Goal: Obtain resource: Download file/media

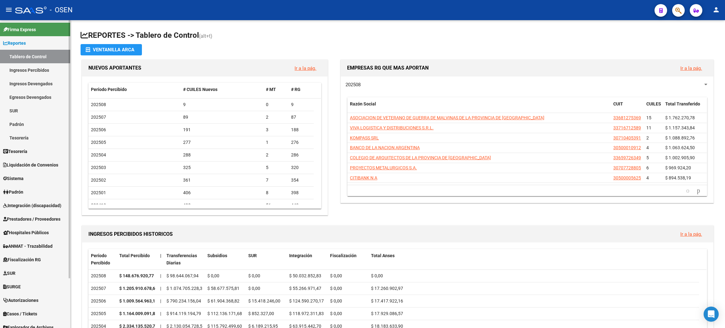
click at [43, 149] on link "Tesorería" at bounding box center [35, 151] width 70 height 14
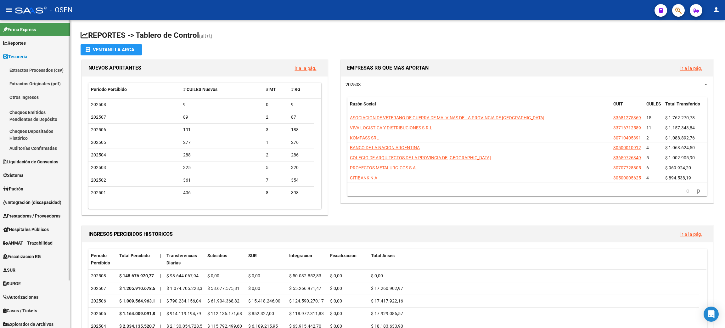
click at [30, 146] on link "Auditorías Confirmadas" at bounding box center [35, 148] width 70 height 14
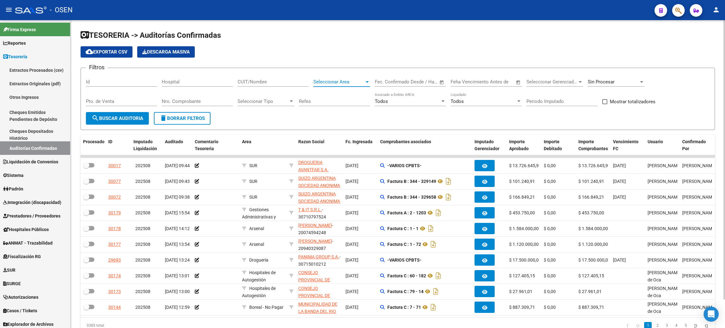
click at [334, 81] on span "Seleccionar Area" at bounding box center [338, 82] width 51 height 6
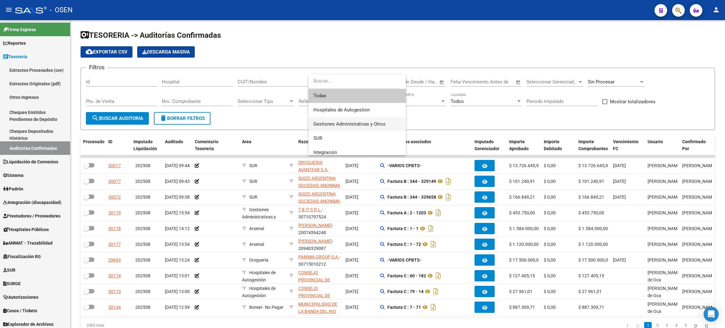
click at [337, 120] on span "Gestiones Administrativas y Otros" at bounding box center [356, 124] width 87 height 14
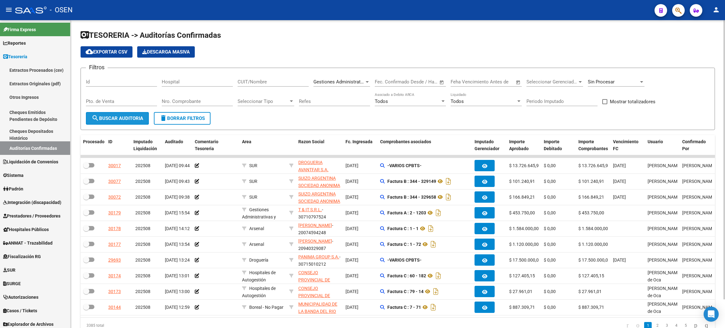
click at [127, 118] on span "search Buscar Auditoria" at bounding box center [118, 118] width 52 height 6
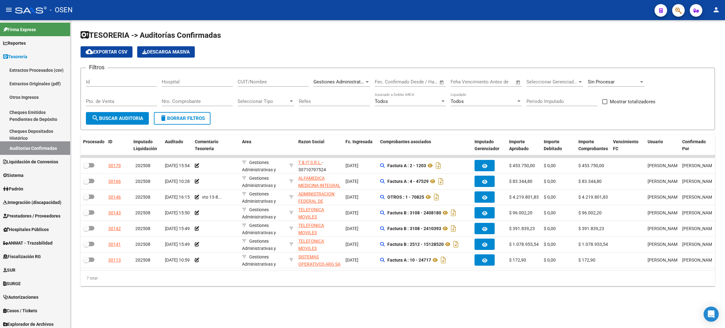
click at [335, 79] on span "Gestiones Administrativas y Otros" at bounding box center [349, 82] width 72 height 6
click at [351, 87] on span "Otras Prestaciones" at bounding box center [356, 91] width 87 height 14
click at [116, 118] on span "search Buscar Auditoria" at bounding box center [118, 118] width 52 height 6
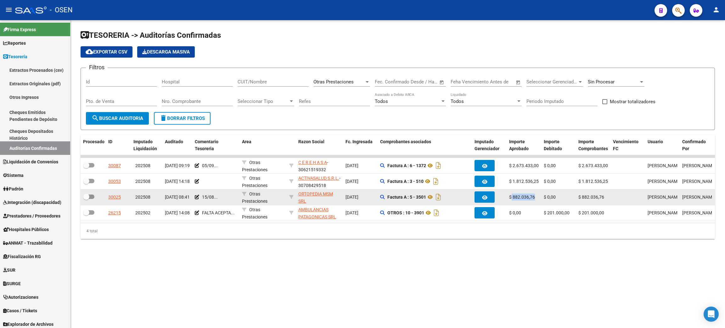
drag, startPoint x: 511, startPoint y: 196, endPoint x: 540, endPoint y: 195, distance: 28.3
click at [540, 195] on datatable-body-cell "$ 882.036,76" at bounding box center [524, 196] width 35 height 15
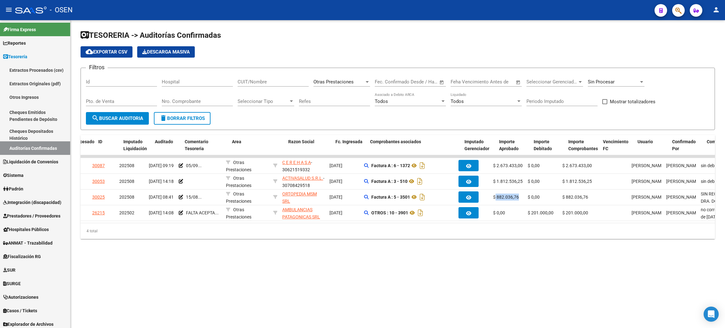
scroll to position [0, 0]
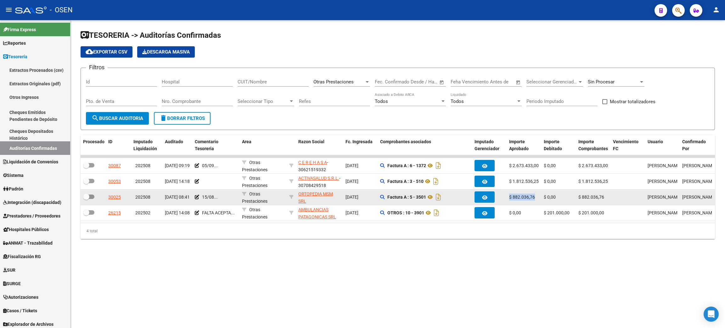
drag, startPoint x: 509, startPoint y: 198, endPoint x: 540, endPoint y: 198, distance: 31.5
click at [540, 198] on datatable-body-cell "$ 882.036,76" at bounding box center [524, 196] width 35 height 15
click at [433, 198] on icon at bounding box center [430, 197] width 8 height 8
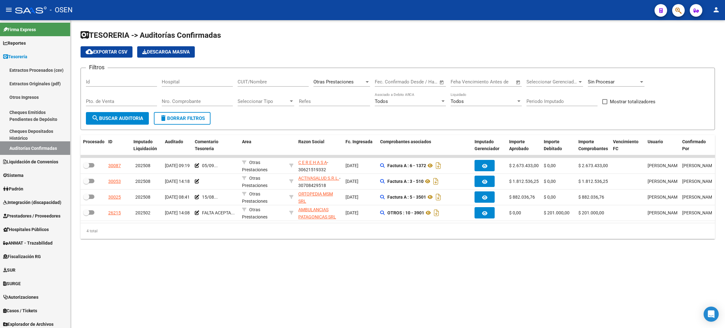
click at [360, 76] on div "Otras Prestaciones Seleccionar Area" at bounding box center [341, 80] width 57 height 14
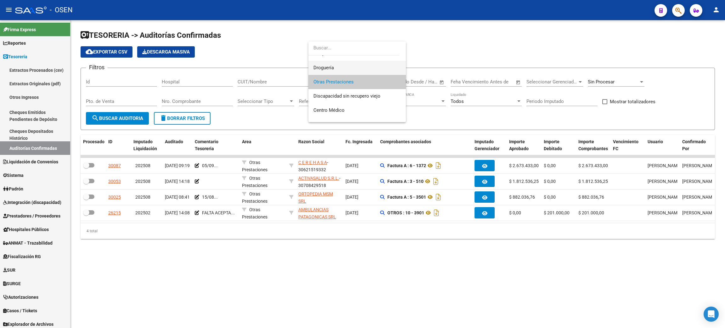
click at [353, 65] on span "Droguería" at bounding box center [356, 68] width 87 height 14
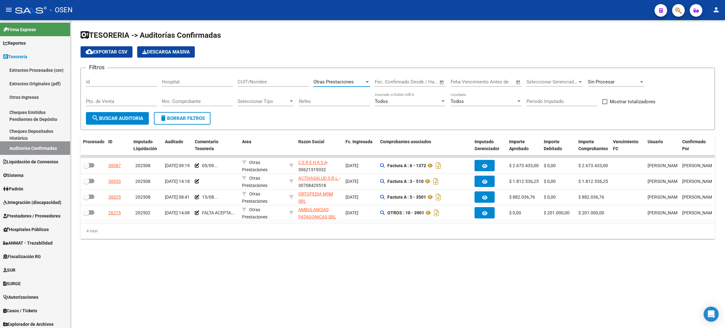
scroll to position [156, 0]
click at [115, 124] on form "Filtros Id Hospital CUIT/Nombre Droguería Seleccionar Area Start date – End dat…" at bounding box center [398, 99] width 634 height 62
click at [118, 115] on span "search Buscar Auditoria" at bounding box center [118, 118] width 52 height 6
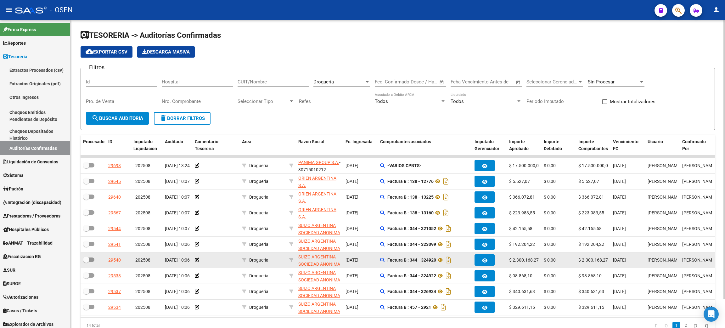
scroll to position [31, 0]
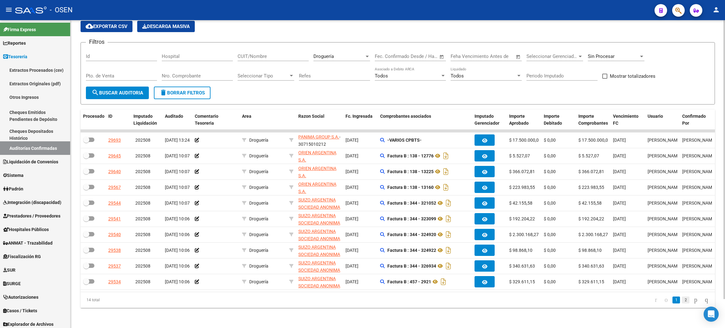
click at [682, 300] on link "2" at bounding box center [686, 299] width 8 height 7
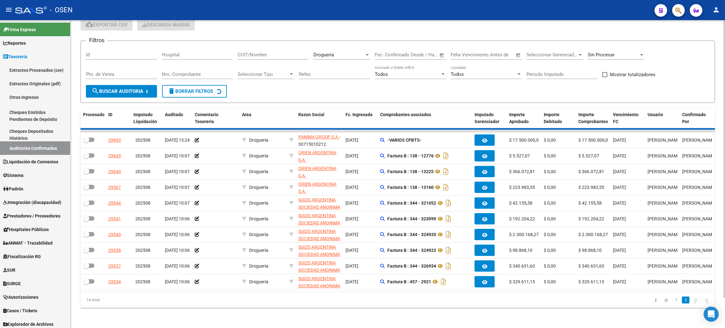
scroll to position [0, 0]
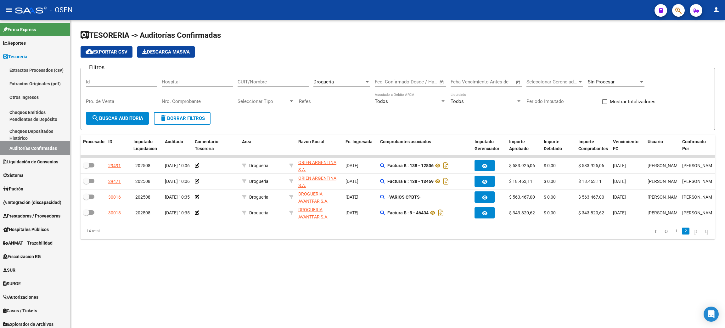
click at [355, 79] on div "Droguería" at bounding box center [338, 82] width 51 height 6
click at [349, 104] on span "SUR" at bounding box center [356, 105] width 87 height 14
click at [131, 119] on span "search Buscar Auditoria" at bounding box center [118, 118] width 52 height 6
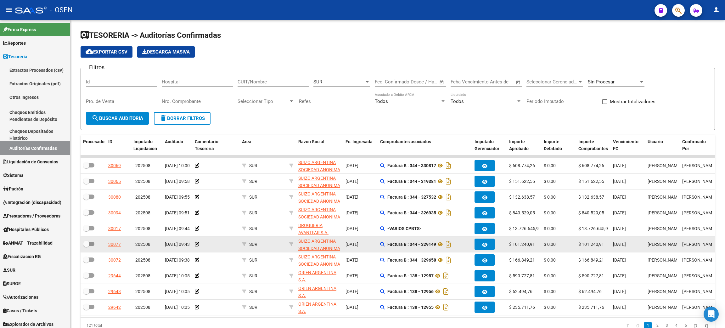
scroll to position [31, 0]
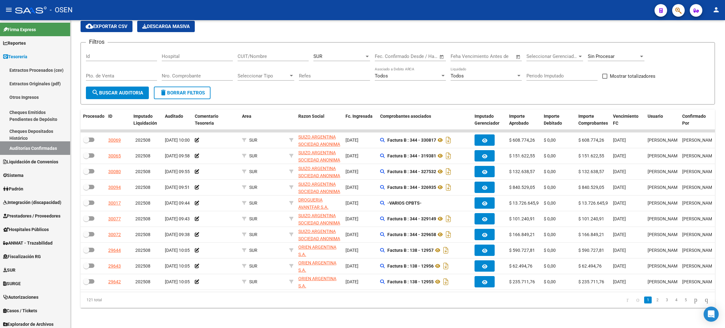
click at [652, 304] on li "2" at bounding box center [656, 299] width 9 height 11
click at [653, 299] on link "2" at bounding box center [657, 299] width 8 height 7
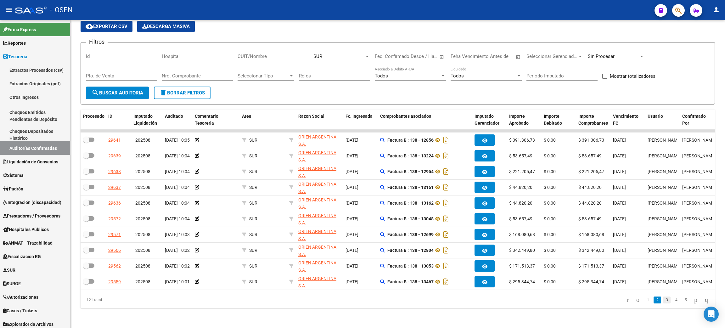
click at [663, 301] on link "3" at bounding box center [667, 299] width 8 height 7
click at [672, 301] on link "4" at bounding box center [676, 299] width 8 height 7
click at [673, 301] on link "5" at bounding box center [676, 299] width 8 height 7
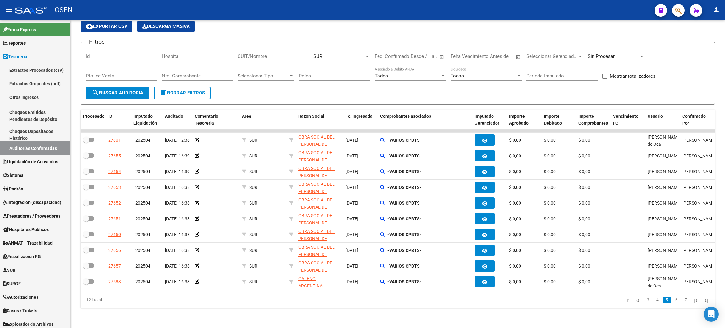
drag, startPoint x: 618, startPoint y: 301, endPoint x: 627, endPoint y: 305, distance: 10.2
click at [625, 301] on icon "go to first page" at bounding box center [627, 300] width 4 height 8
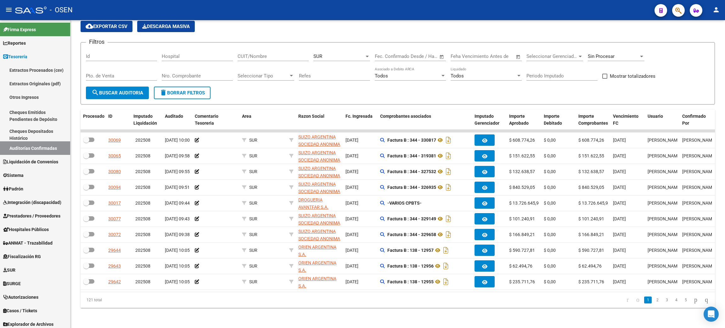
click at [620, 53] on div "Sin Procesar" at bounding box center [613, 56] width 51 height 6
click at [608, 68] on span "Todas" at bounding box center [624, 68] width 73 height 14
click at [178, 73] on input "Nro. Comprobante" at bounding box center [197, 76] width 71 height 6
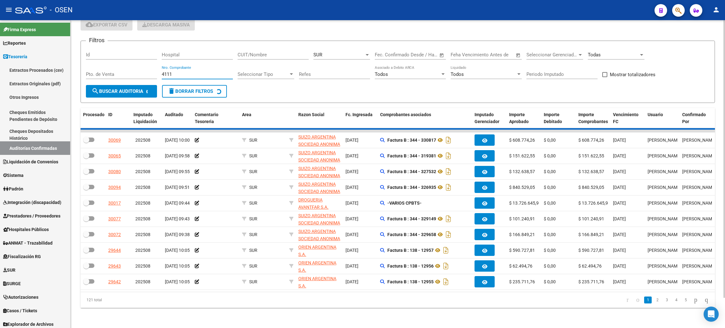
scroll to position [0, 0]
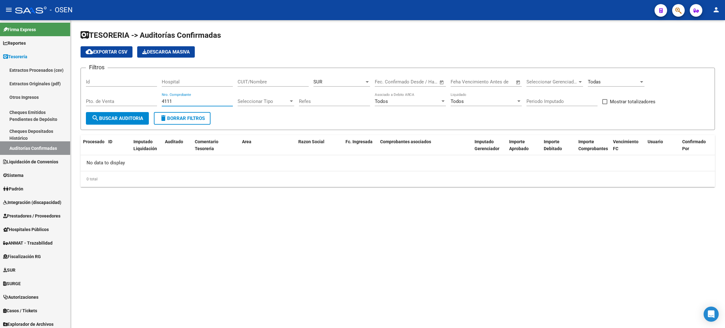
type input "4111"
click at [347, 82] on div "SUR" at bounding box center [338, 82] width 51 height 6
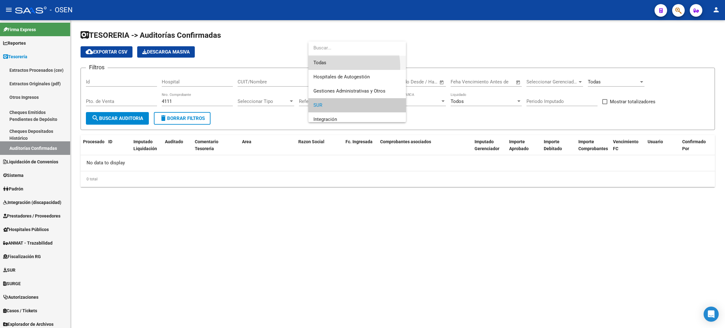
click at [329, 67] on span "Todas" at bounding box center [356, 63] width 87 height 14
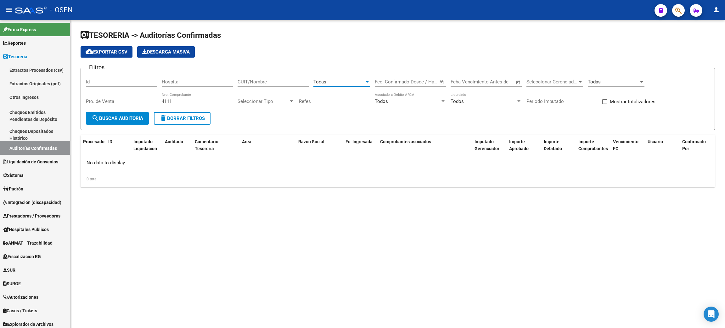
click at [124, 118] on span "search Buscar Auditoria" at bounding box center [118, 118] width 52 height 6
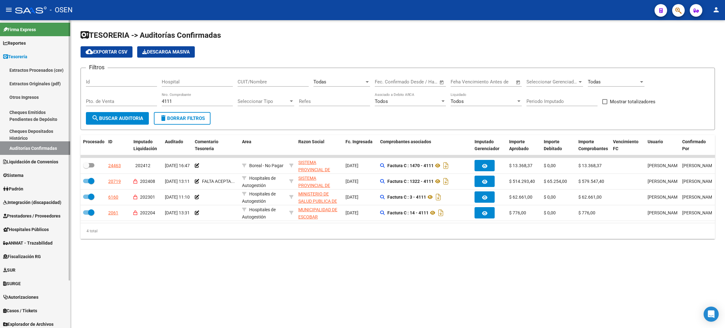
click at [31, 220] on link "Prestadores / Proveedores" at bounding box center [35, 216] width 70 height 14
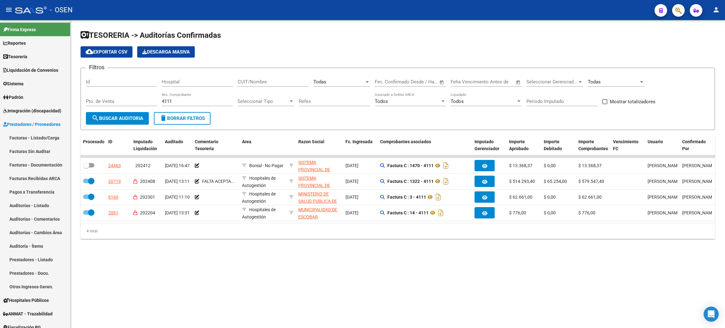
click at [283, 256] on div "TESORERIA -> Auditorías Confirmadas cloud_download Exportar CSV Descarga Masiva…" at bounding box center [397, 139] width 654 height 239
drag, startPoint x: 171, startPoint y: 98, endPoint x: 163, endPoint y: 96, distance: 7.7
click at [163, 96] on div "4111 Nro. Comprobante" at bounding box center [197, 99] width 71 height 14
drag, startPoint x: 180, startPoint y: 99, endPoint x: 147, endPoint y: 94, distance: 33.7
click at [147, 94] on div "Filtros Id Hospital CUIT/Nombre Todas Seleccionar Area Start date – End date Fe…" at bounding box center [398, 92] width 624 height 39
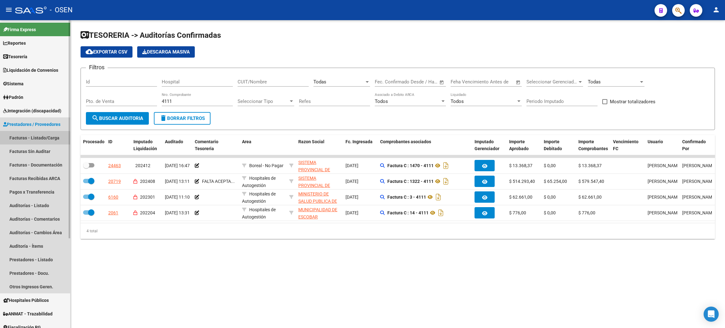
click at [3, 139] on link "Facturas - Listado/Carga" at bounding box center [35, 138] width 70 height 14
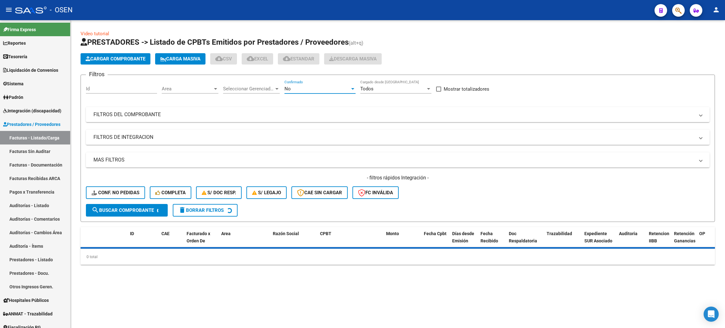
click at [306, 88] on div "No" at bounding box center [316, 89] width 65 height 6
click at [301, 60] on span "Todos" at bounding box center [319, 60] width 71 height 14
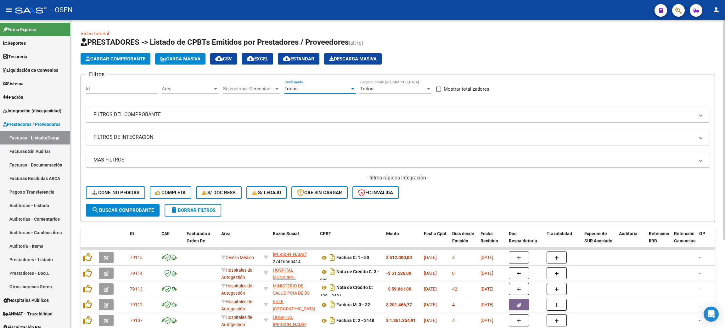
click at [171, 90] on span "Area" at bounding box center [187, 89] width 51 height 6
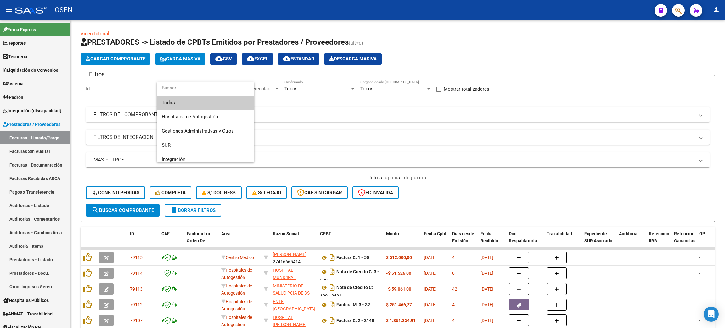
click at [370, 120] on div at bounding box center [362, 164] width 725 height 328
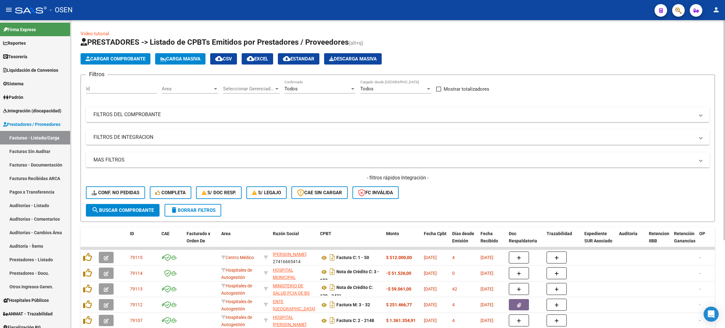
click at [113, 118] on mat-expansion-panel-header "FILTROS DEL COMPROBANTE" at bounding box center [398, 114] width 624 height 15
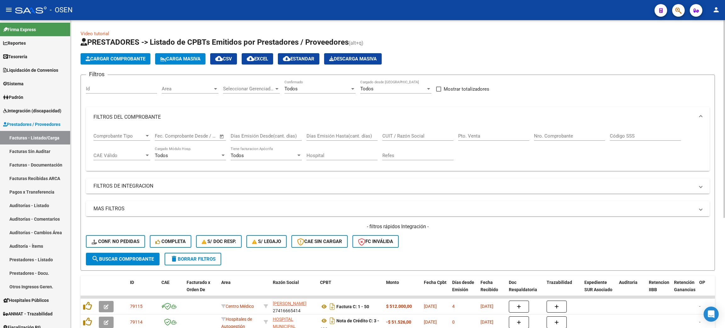
click at [548, 133] on input "Nro. Comprobante" at bounding box center [569, 136] width 71 height 6
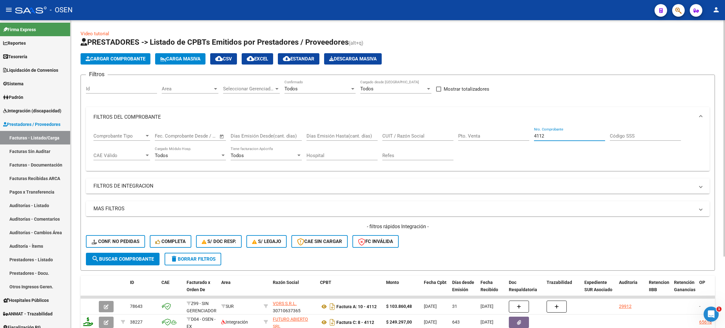
click at [556, 133] on input "4112" at bounding box center [569, 136] width 71 height 6
type input "4053"
click at [37, 58] on link "Tesorería" at bounding box center [35, 57] width 70 height 14
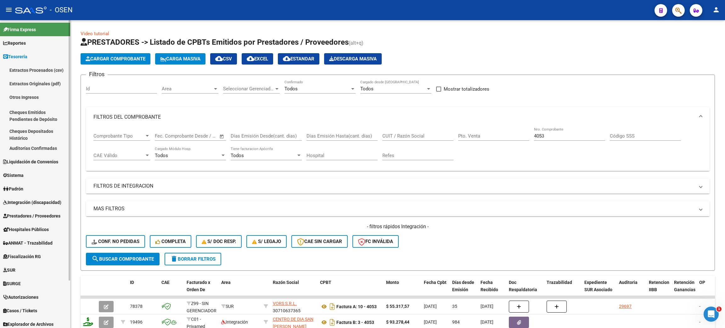
click at [59, 148] on link "Auditorías Confirmadas" at bounding box center [35, 148] width 70 height 14
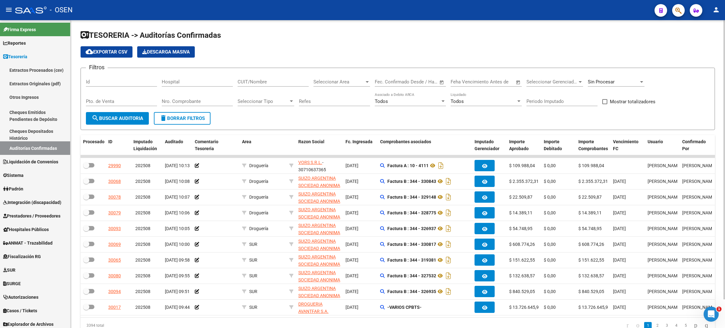
click at [616, 81] on div "Sin Procesar" at bounding box center [613, 82] width 51 height 6
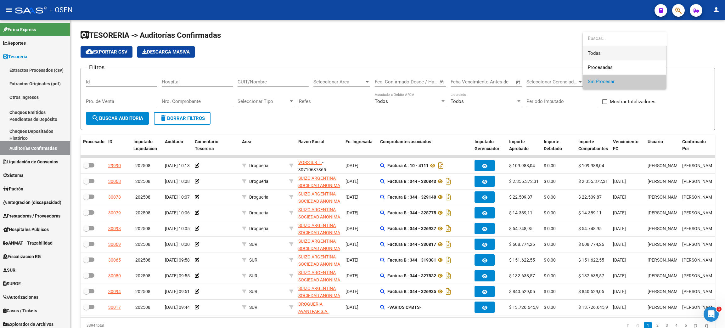
click at [613, 58] on span "Todas" at bounding box center [624, 53] width 73 height 14
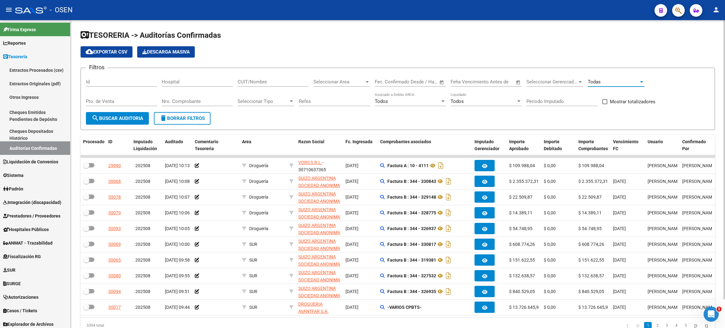
drag, startPoint x: 185, startPoint y: 103, endPoint x: 268, endPoint y: 92, distance: 83.7
click at [186, 102] on input "Nro. Comprobante" at bounding box center [197, 101] width 71 height 6
type input "6021"
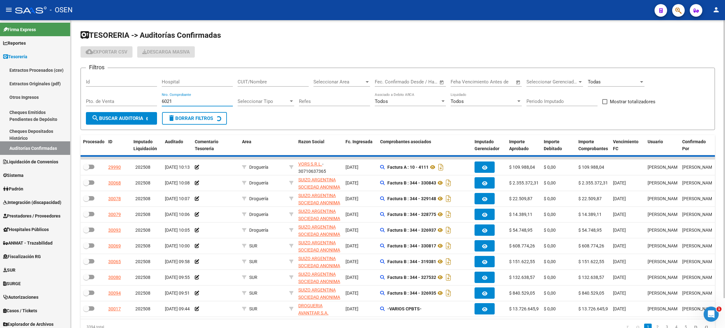
checkbox input "true"
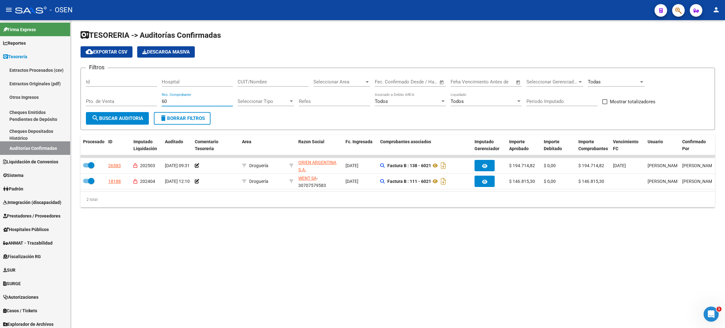
type input "6"
type input "2"
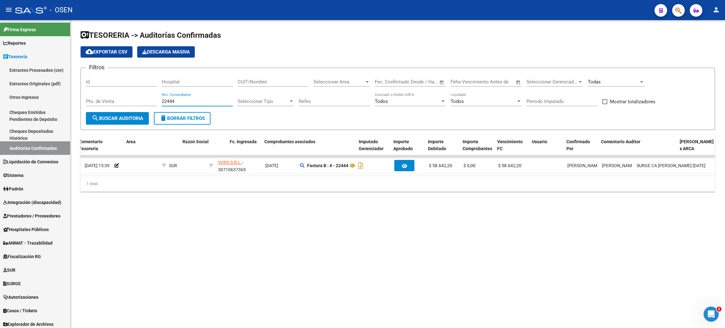
scroll to position [0, 131]
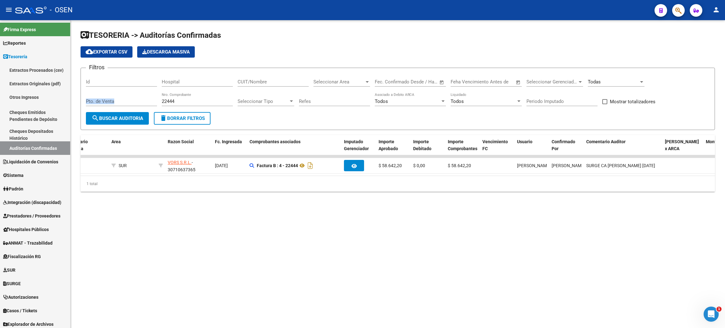
drag, startPoint x: 184, startPoint y: 97, endPoint x: 135, endPoint y: 92, distance: 49.6
click at [135, 92] on div "Filtros Id Hospital CUIT/Nombre Seleccionar Area Seleccionar Area Start date – …" at bounding box center [398, 92] width 624 height 39
click at [180, 102] on input "22444" at bounding box center [197, 101] width 71 height 6
click at [144, 98] on div "Filtros Id Hospital CUIT/Nombre Seleccionar Area Seleccionar Area Start date – …" at bounding box center [398, 92] width 624 height 39
drag, startPoint x: 182, startPoint y: 102, endPoint x: 150, endPoint y: 96, distance: 32.7
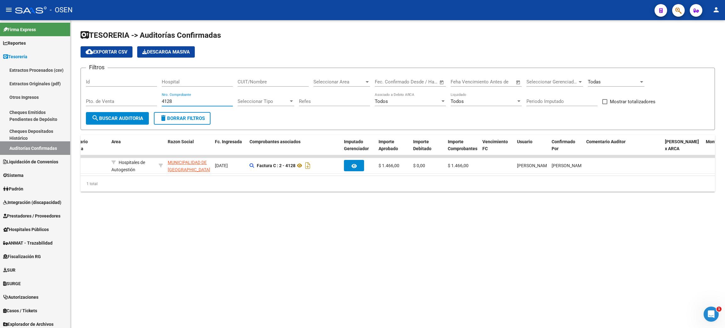
click at [150, 96] on div "Filtros Id Hospital CUIT/Nombre Seleccionar Area Seleccionar Area Start date – …" at bounding box center [398, 92] width 624 height 39
type input "4218"
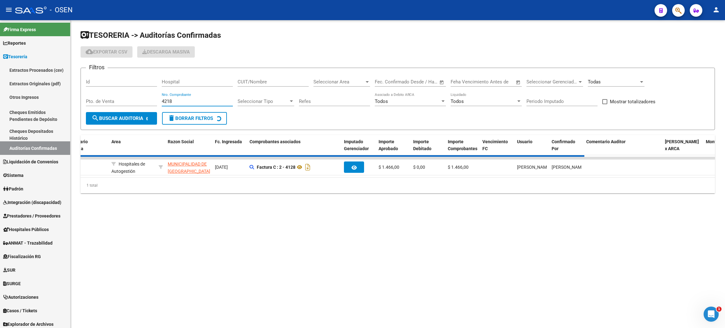
checkbox input "false"
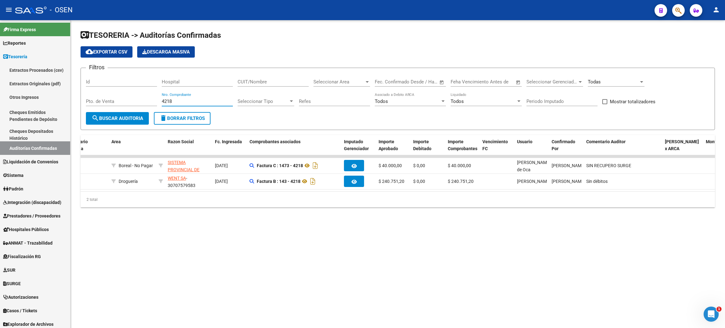
drag, startPoint x: 176, startPoint y: 102, endPoint x: 139, endPoint y: 101, distance: 36.8
click at [139, 101] on div "Filtros Id Hospital CUIT/Nombre Seleccionar Area Seleccionar Area Start date – …" at bounding box center [398, 92] width 624 height 39
type input "32151"
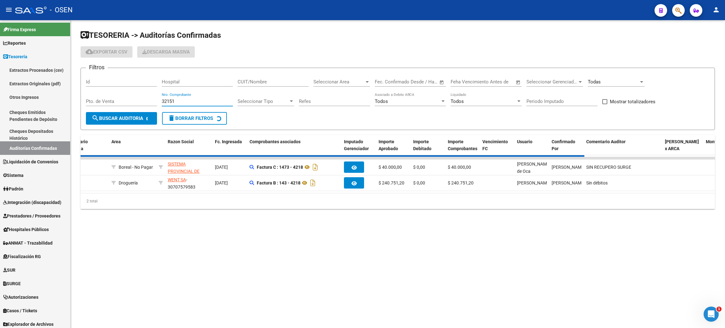
checkbox input "true"
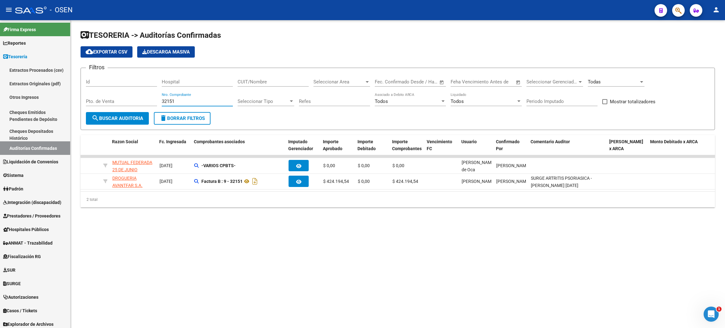
scroll to position [0, 0]
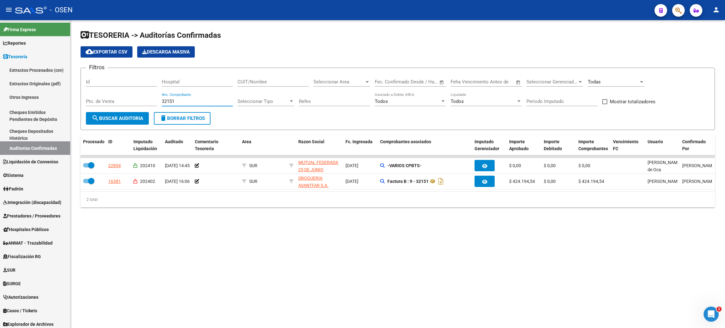
drag, startPoint x: 182, startPoint y: 103, endPoint x: 127, endPoint y: 103, distance: 55.7
click at [127, 103] on div "Filtros Id Hospital CUIT/Nombre Seleccionar Area Seleccionar Area Start date – …" at bounding box center [398, 92] width 624 height 39
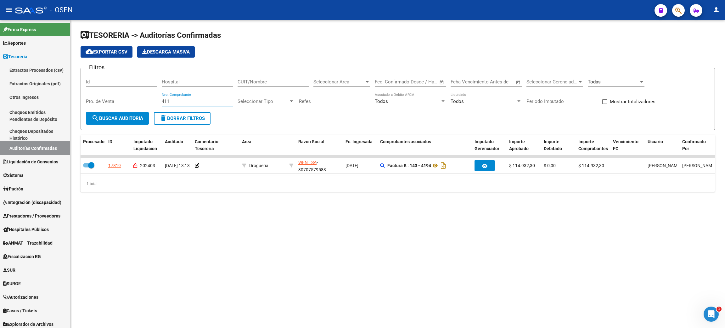
type input "4117"
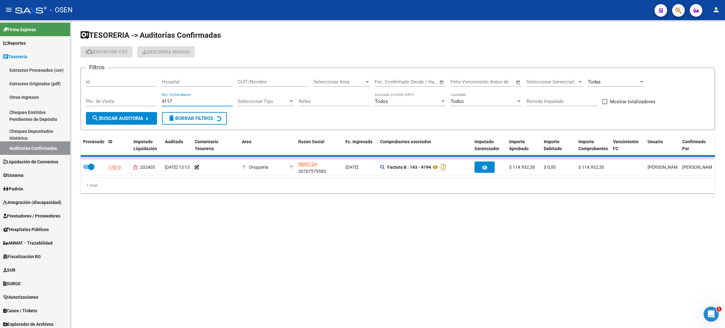
checkbox input "false"
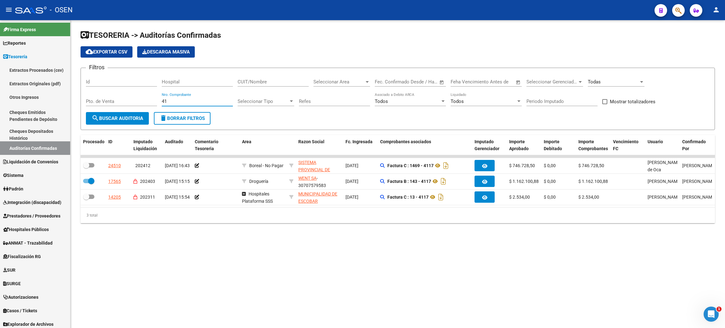
type input "4"
type input "5930"
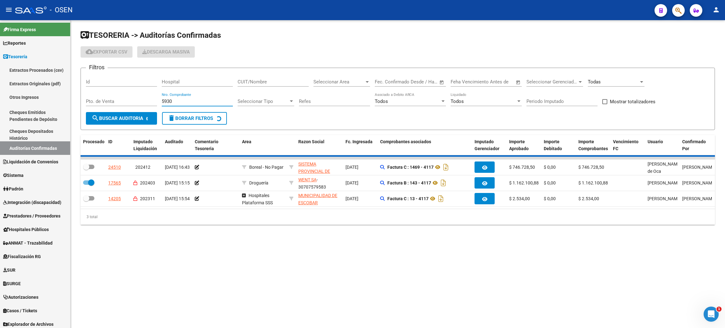
checkbox input "true"
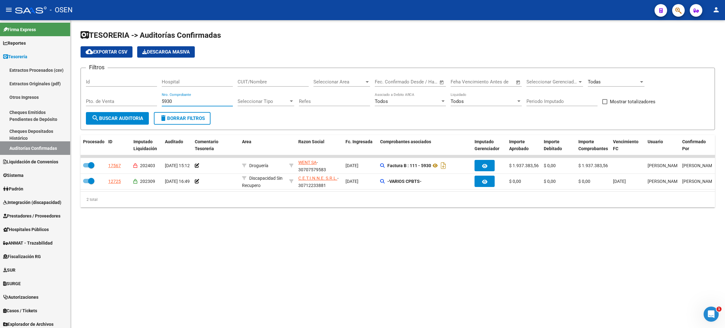
drag, startPoint x: 176, startPoint y: 98, endPoint x: 134, endPoint y: 94, distance: 42.4
click at [120, 98] on div "Filtros Id Hospital CUIT/Nombre Seleccionar Area Seleccionar Area Start date – …" at bounding box center [398, 92] width 624 height 39
drag, startPoint x: 193, startPoint y: 99, endPoint x: 155, endPoint y: 97, distance: 37.5
click at [156, 97] on div "Filtros Id Hospital CUIT/Nombre Seleccionar Area Seleccionar Area Start date – …" at bounding box center [398, 92] width 624 height 39
type input "3"
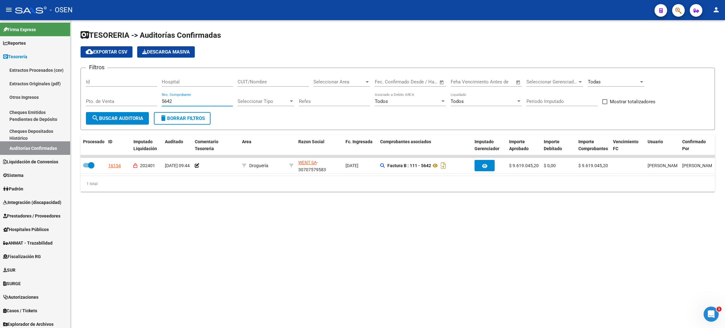
drag, startPoint x: 191, startPoint y: 103, endPoint x: 148, endPoint y: 101, distance: 42.8
click at [147, 103] on div "Filtros Id Hospital CUIT/Nombre Seleccionar Area Seleccionar Area Start date – …" at bounding box center [398, 92] width 624 height 39
type input "5626"
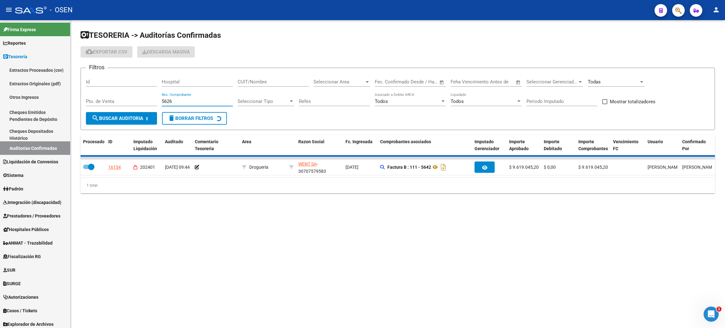
checkbox input "false"
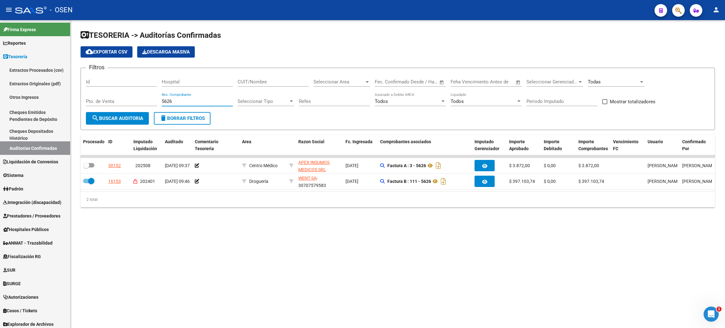
type input "5626"
click at [44, 164] on span "Liquidación de Convenios" at bounding box center [30, 161] width 55 height 7
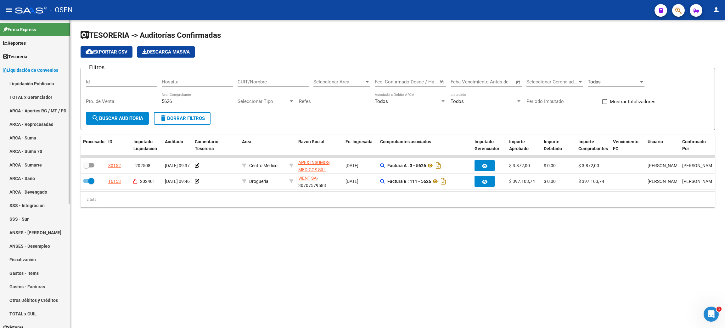
click at [46, 84] on link "Liquidación Publicada" at bounding box center [35, 84] width 70 height 14
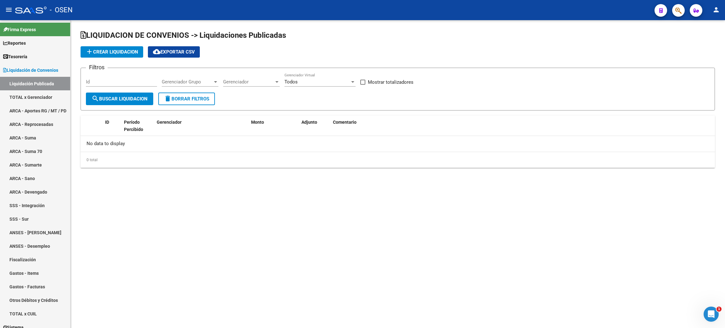
checkbox input "true"
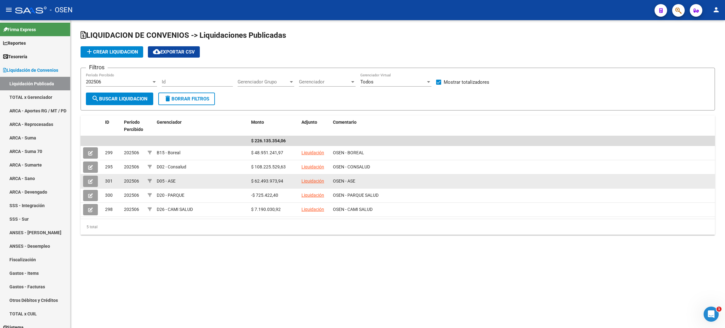
click at [309, 180] on link "Liquidación" at bounding box center [312, 180] width 23 height 5
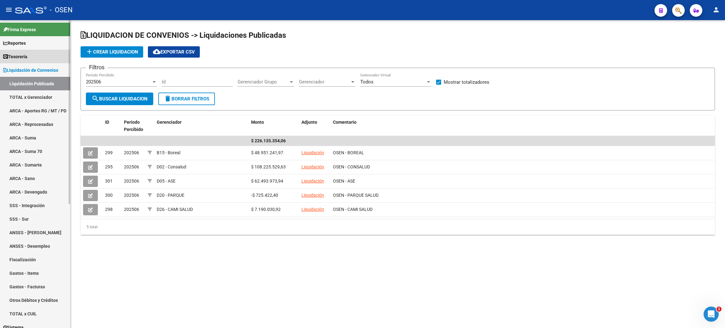
click at [42, 57] on link "Tesorería" at bounding box center [35, 57] width 70 height 14
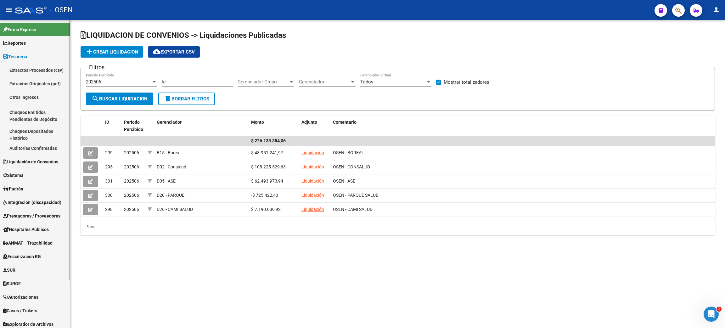
click at [35, 148] on link "Auditorías Confirmadas" at bounding box center [35, 148] width 70 height 14
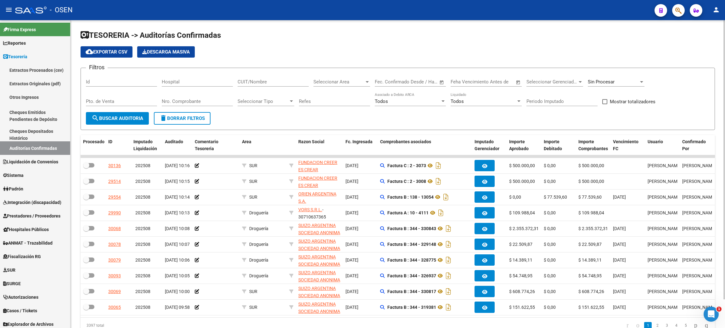
click at [350, 77] on div "Seleccionar Area Seleccionar Area" at bounding box center [341, 80] width 57 height 14
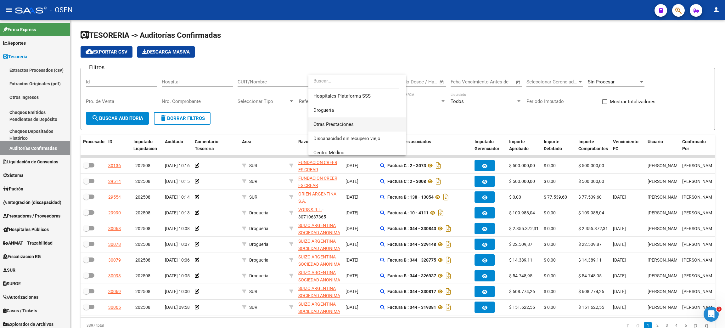
scroll to position [189, 0]
click at [350, 124] on span "Arsenal" at bounding box center [356, 119] width 87 height 14
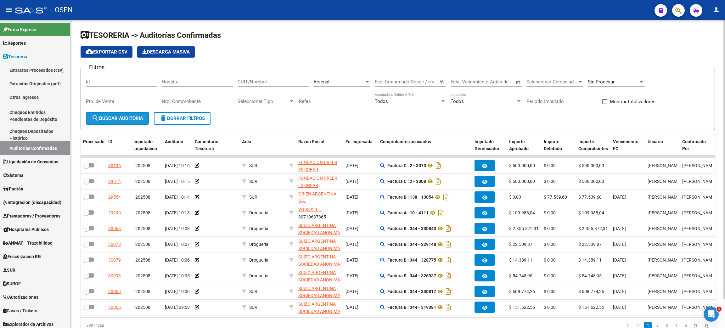
click at [114, 114] on button "search Buscar Auditoria" at bounding box center [117, 118] width 63 height 13
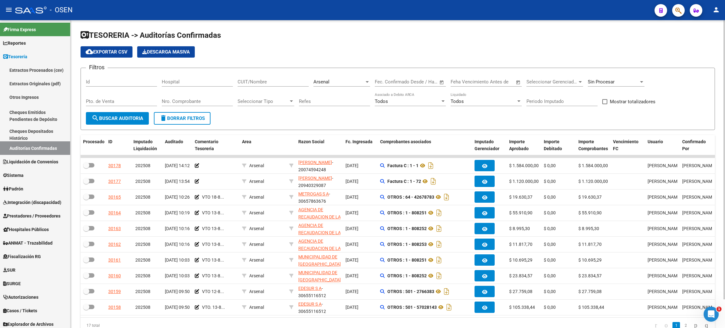
click at [502, 36] on h1 "TESORERIA -> Auditorías Confirmadas" at bounding box center [398, 35] width 634 height 11
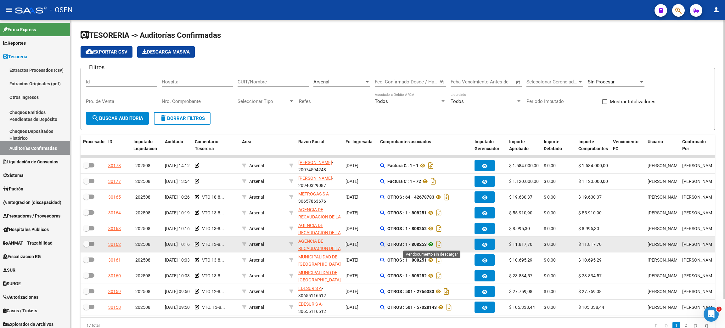
click at [429, 243] on icon at bounding box center [431, 244] width 8 height 8
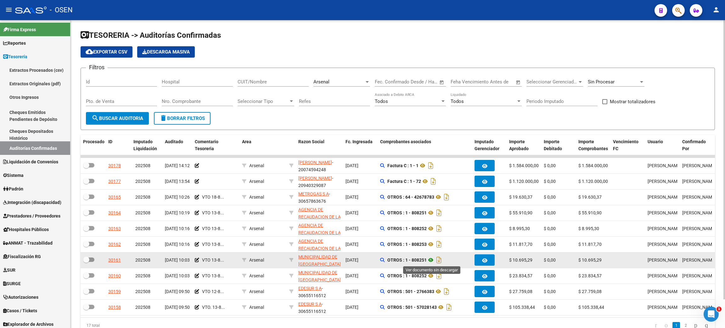
click at [428, 260] on icon at bounding box center [431, 260] width 8 height 8
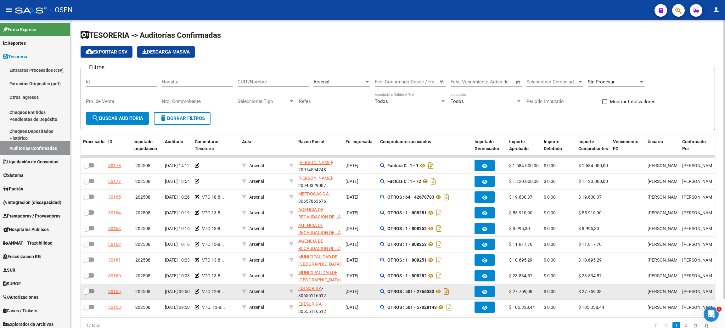
scroll to position [31, 0]
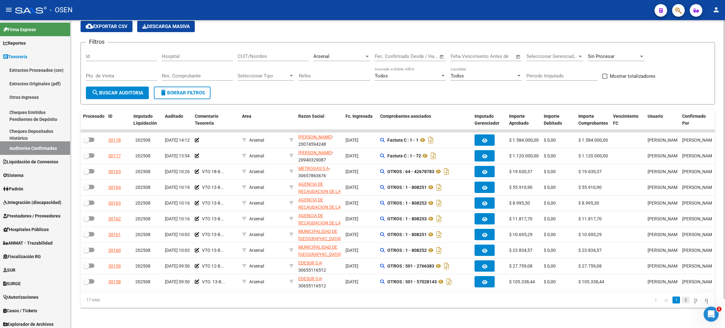
click at [682, 301] on link "2" at bounding box center [686, 299] width 8 height 7
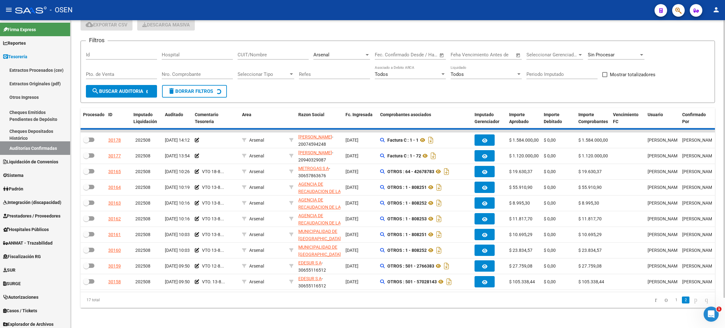
scroll to position [0, 0]
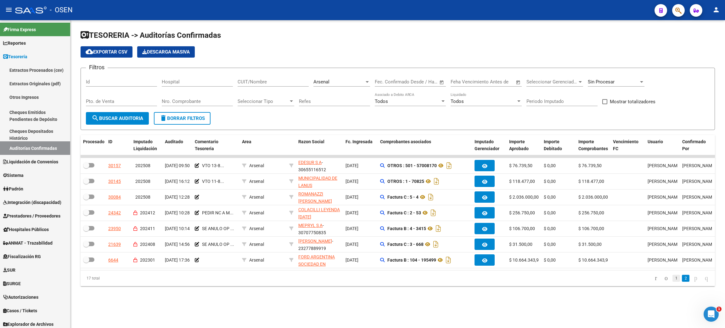
click at [672, 282] on link "1" at bounding box center [676, 278] width 8 height 7
